Goal: Transaction & Acquisition: Purchase product/service

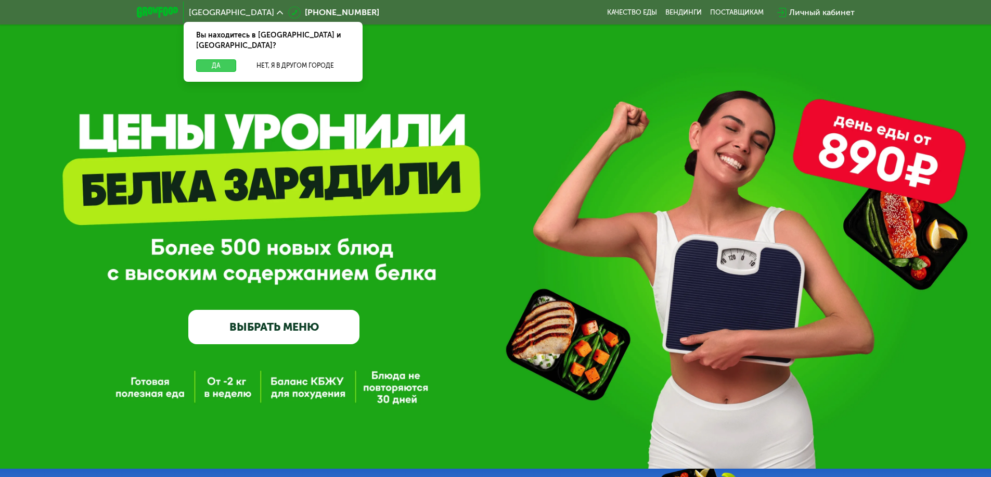
click at [216, 59] on button "Да" at bounding box center [216, 65] width 40 height 12
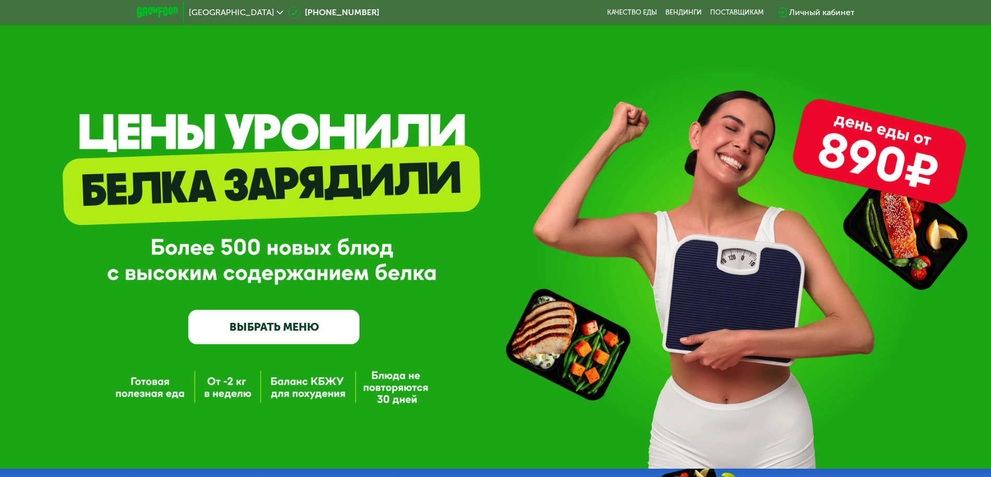
click at [208, 12] on span "[GEOGRAPHIC_DATA]" at bounding box center [231, 12] width 85 height 8
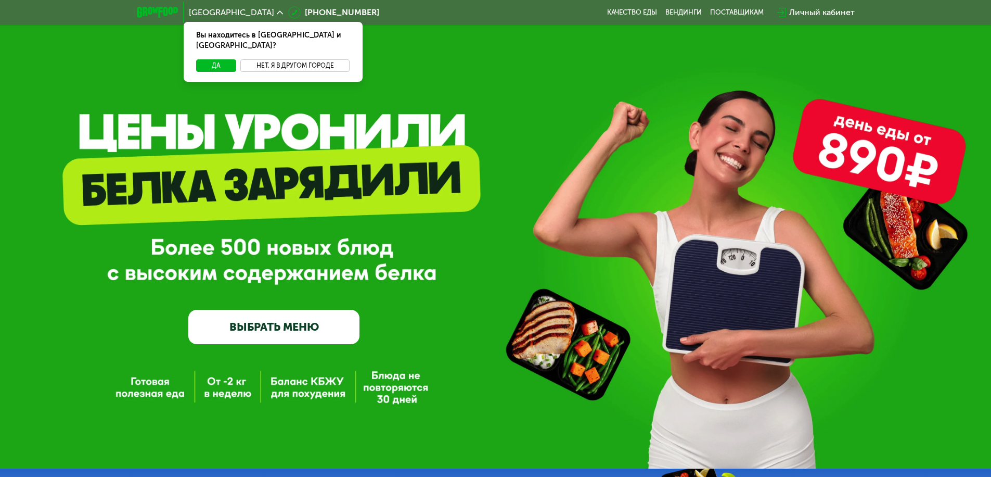
click at [295, 59] on button "Нет, я в другом городе" at bounding box center [295, 65] width 110 height 12
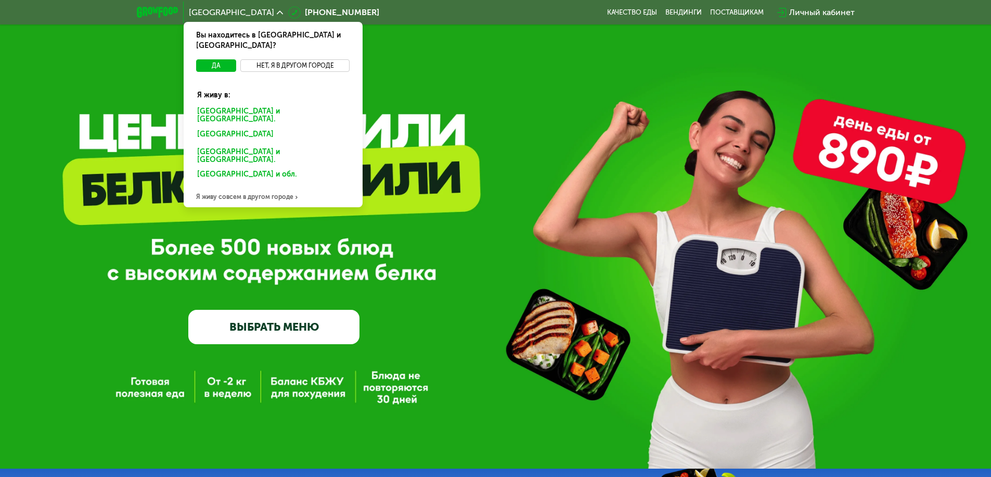
click at [273, 127] on div "[GEOGRAPHIC_DATA] и [GEOGRAPHIC_DATA]." at bounding box center [271, 135] width 162 height 17
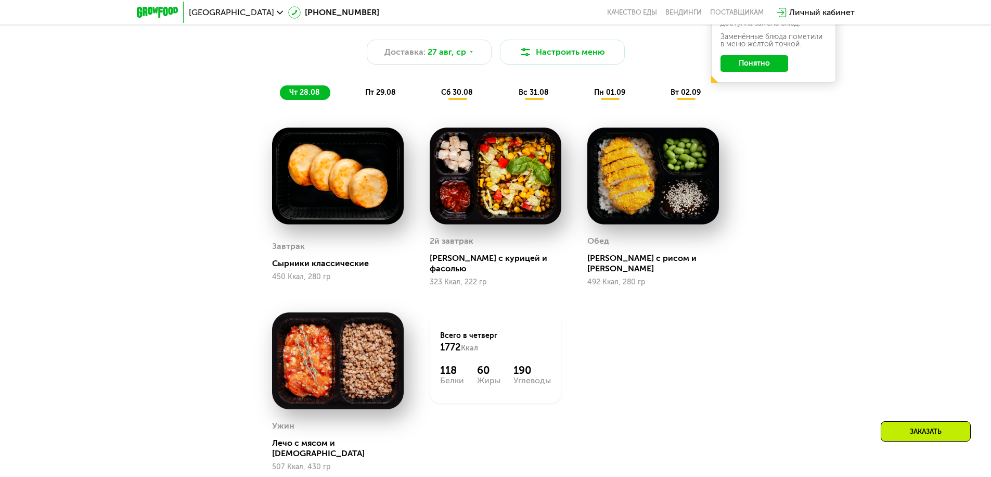
scroll to position [729, 0]
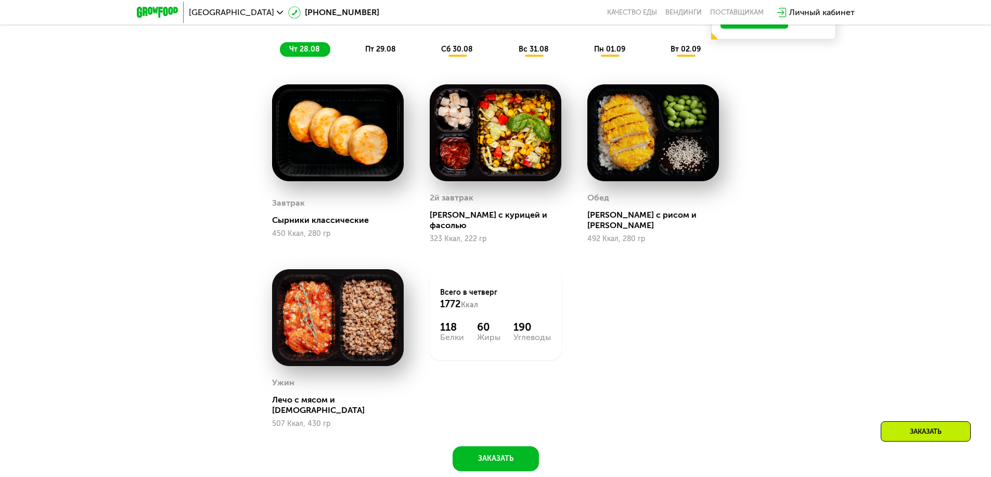
click at [304, 53] on span "чт 28.08" at bounding box center [304, 49] width 31 height 9
click at [380, 53] on span "пт 29.08" at bounding box center [380, 49] width 31 height 9
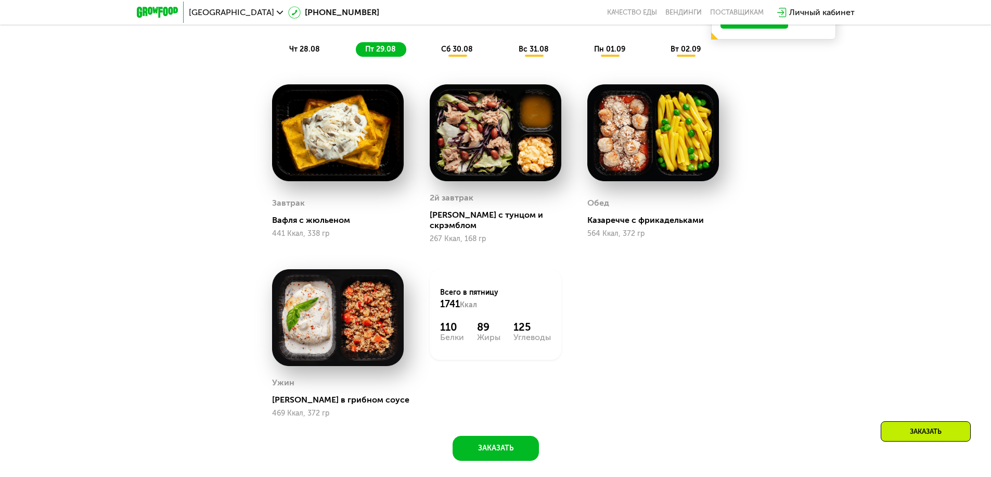
click at [457, 53] on span "сб 30.08" at bounding box center [457, 49] width 32 height 9
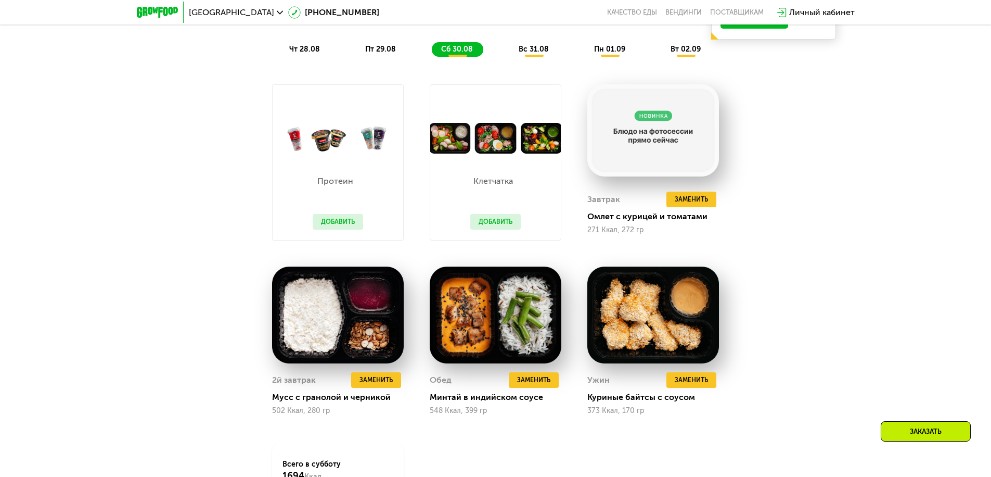
click at [534, 53] on span "вс 31.08" at bounding box center [534, 49] width 30 height 9
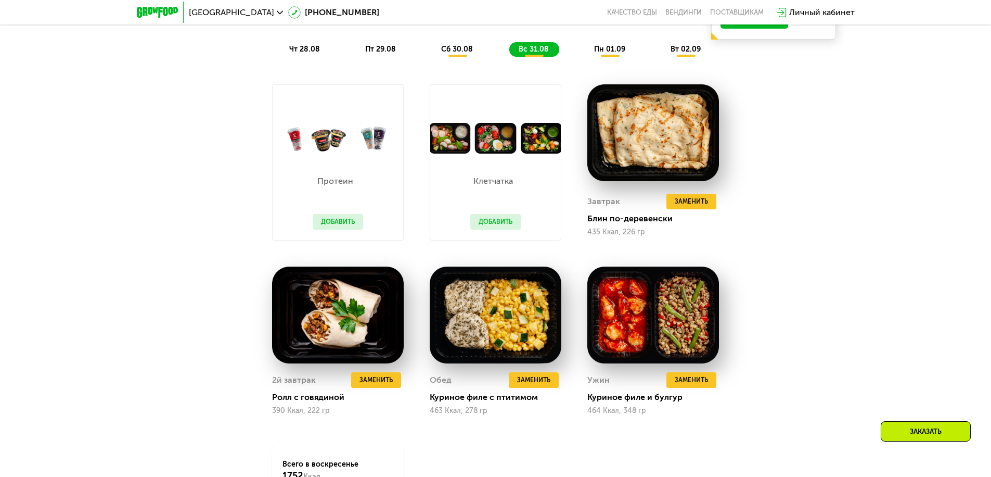
click at [610, 53] on span "пн 01.09" at bounding box center [609, 49] width 31 height 9
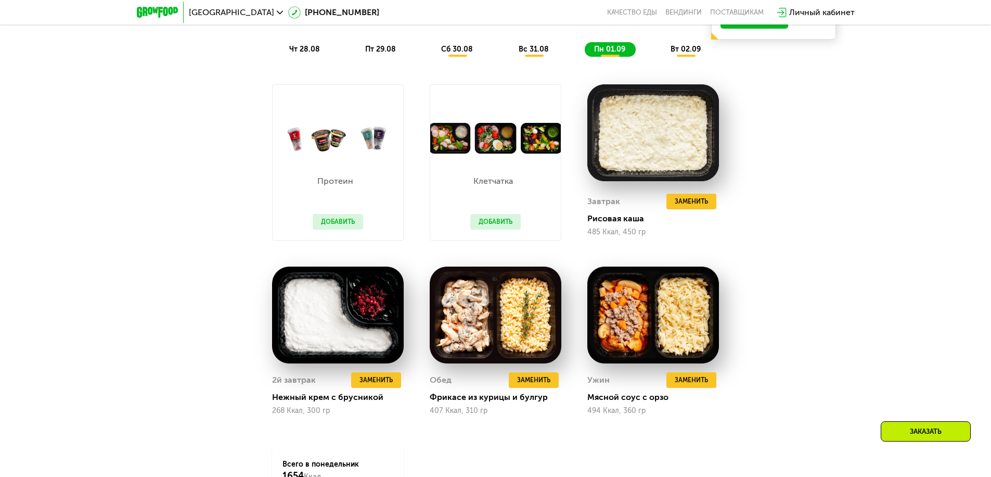
click at [686, 53] on span "вт 02.09" at bounding box center [686, 49] width 30 height 9
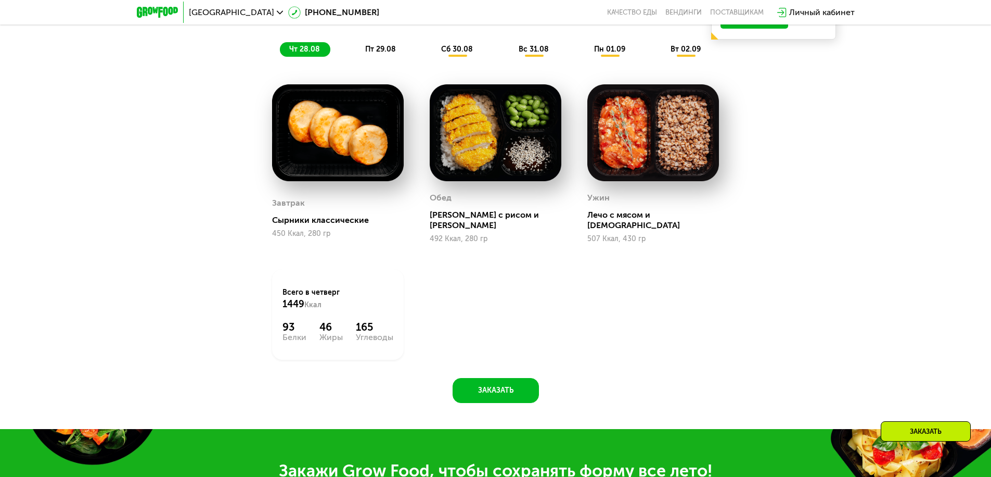
click at [304, 53] on span "чт 28.08" at bounding box center [304, 49] width 31 height 9
click at [380, 53] on span "пт 29.08" at bounding box center [380, 49] width 31 height 9
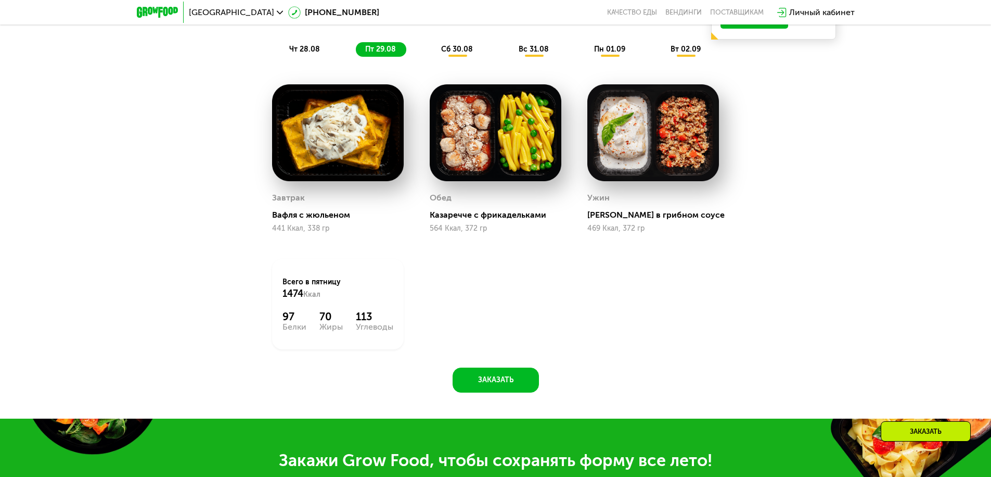
click at [457, 53] on span "сб 30.08" at bounding box center [457, 49] width 32 height 9
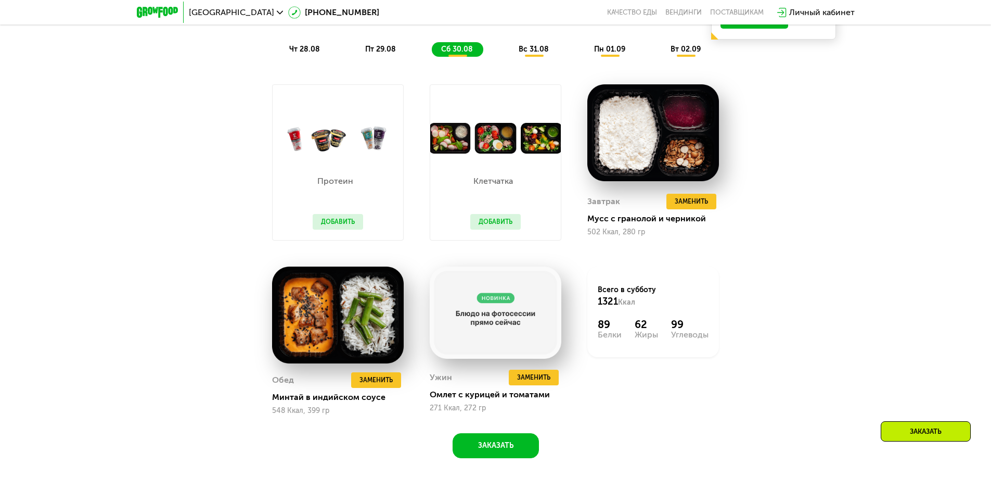
click at [534, 53] on span "вс 31.08" at bounding box center [534, 49] width 30 height 9
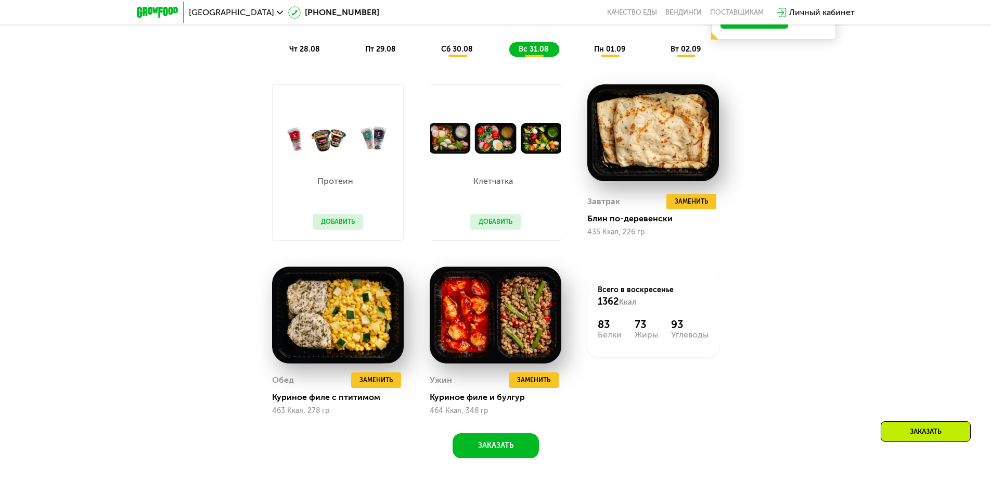
click at [610, 53] on span "пн 01.09" at bounding box center [609, 49] width 31 height 9
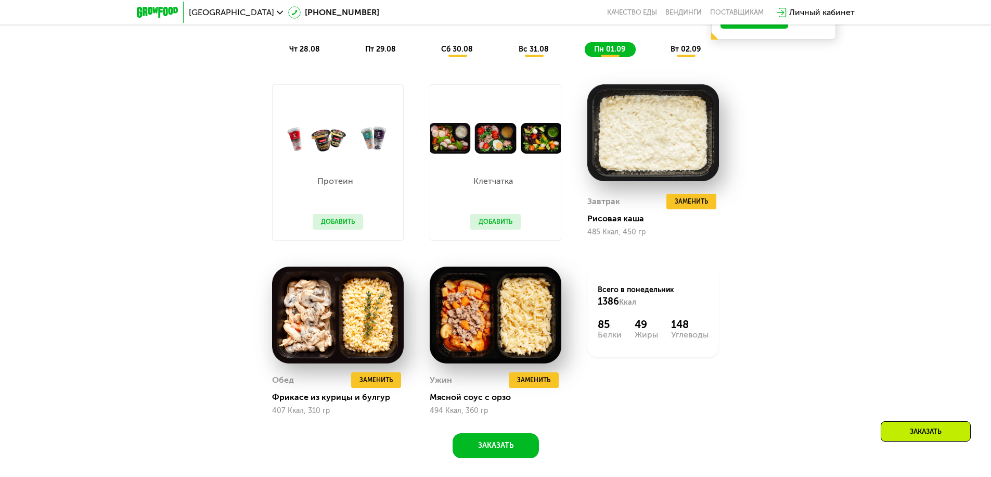
click at [686, 53] on span "вт 02.09" at bounding box center [686, 49] width 30 height 9
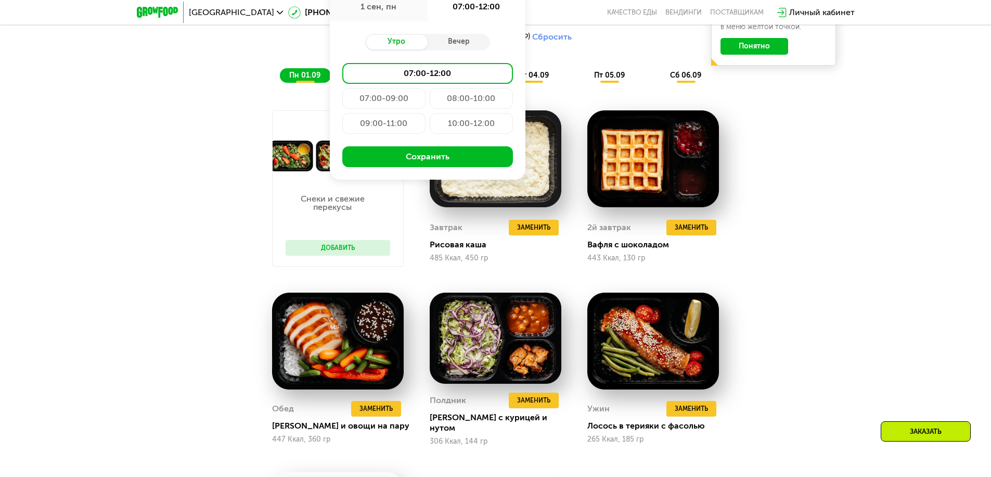
type input "**********"
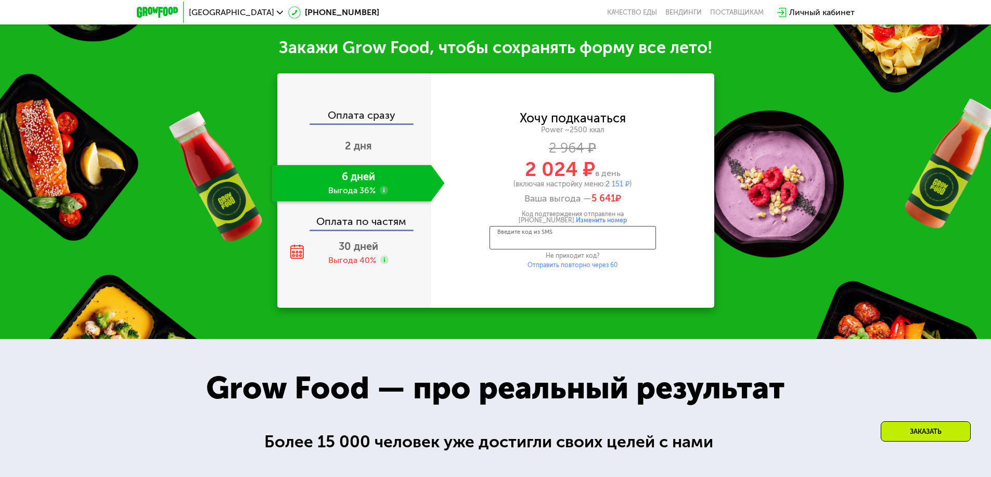
scroll to position [1408, 0]
type input "****"
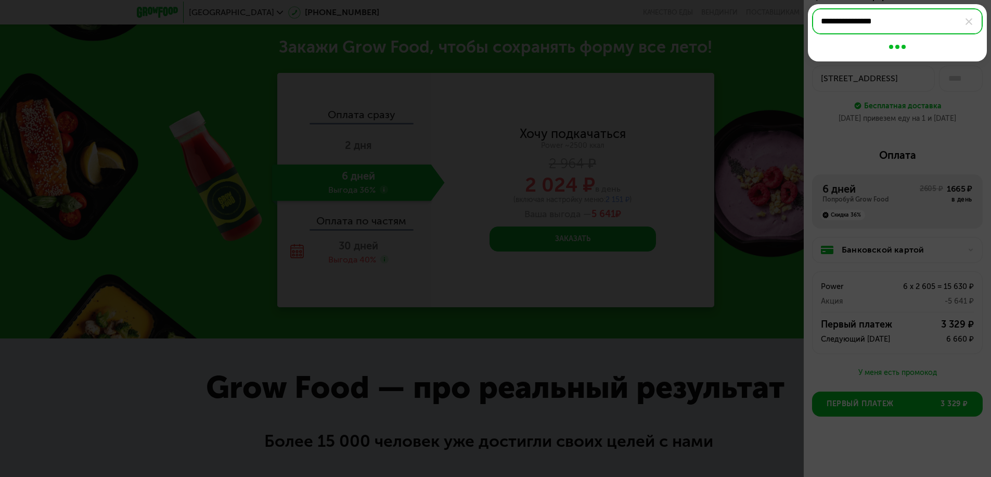
type input "**********"
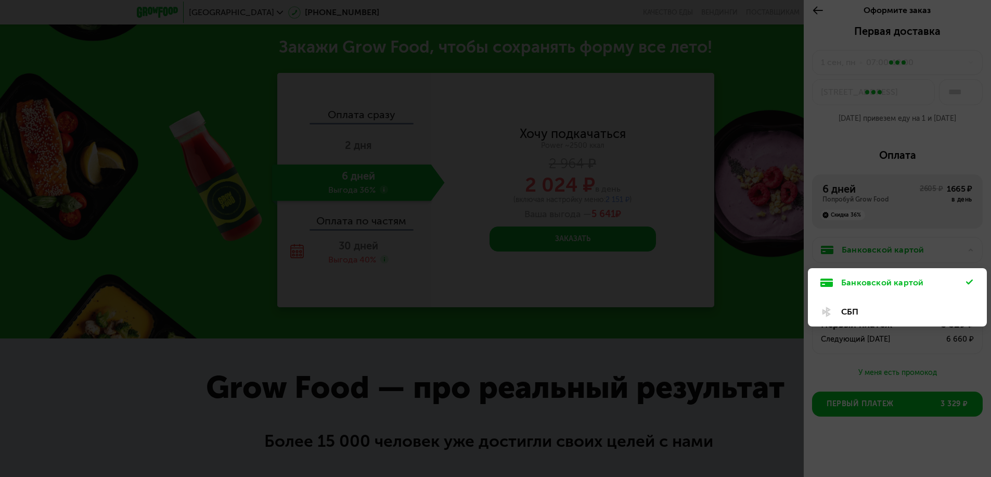
scroll to position [18, 0]
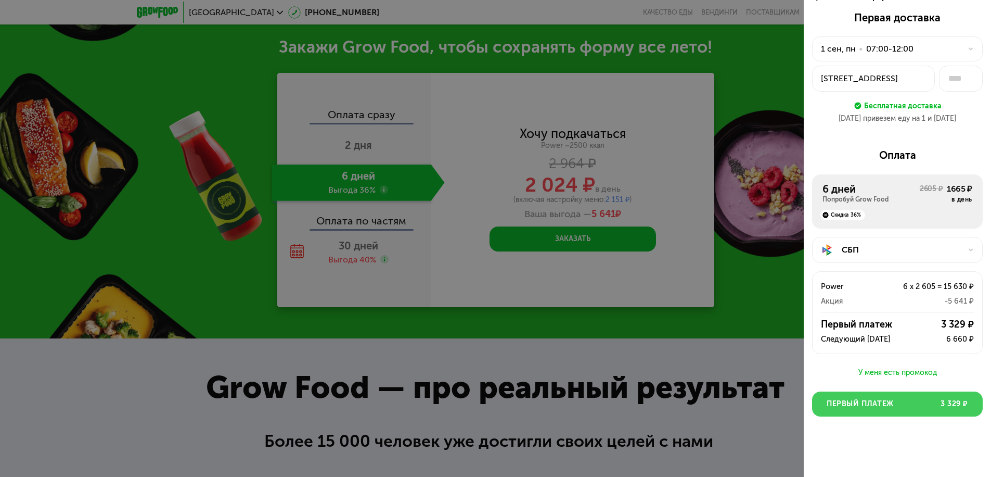
click at [893, 404] on span "Первый платеж" at bounding box center [860, 404] width 67 height 10
